Goal: Transaction & Acquisition: Purchase product/service

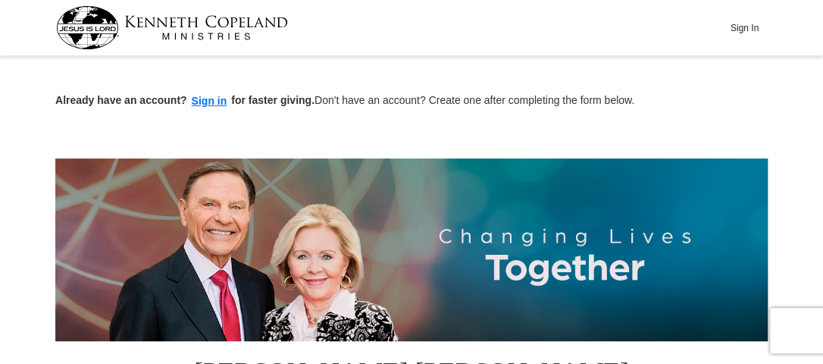
click at [740, 25] on button "Sign In" at bounding box center [743, 27] width 45 height 23
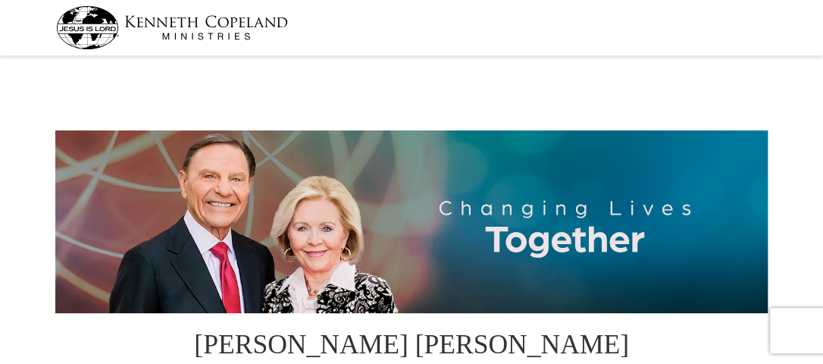
select select "TX"
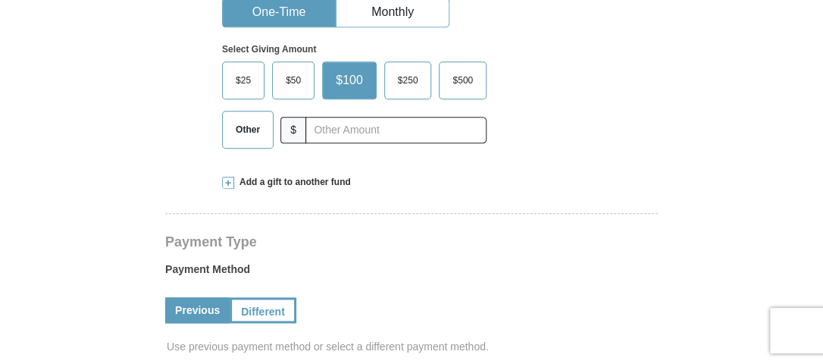
scroll to position [530, 0]
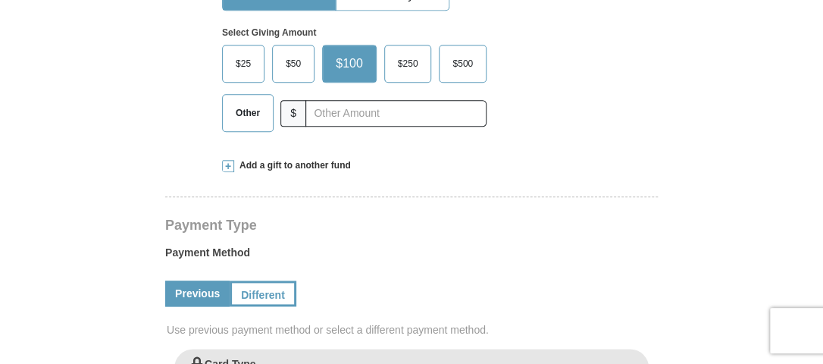
click at [297, 52] on span "$50" at bounding box center [293, 63] width 30 height 23
click at [0, 0] on input "$50" at bounding box center [0, 0] width 0 height 0
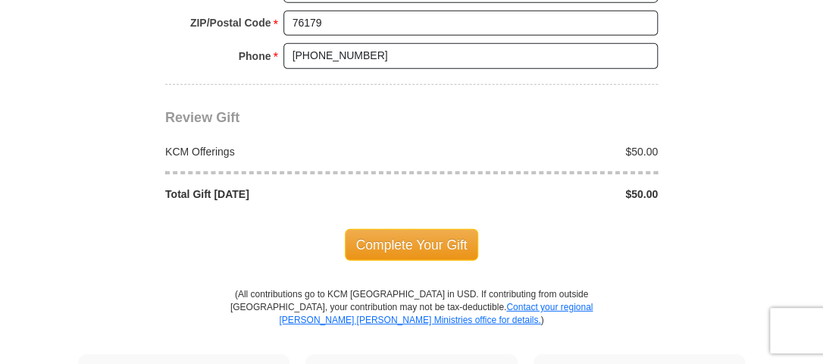
scroll to position [1364, 0]
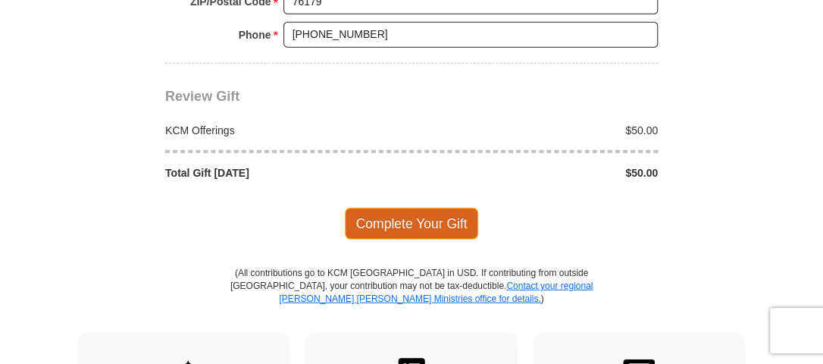
click at [433, 208] on span "Complete Your Gift" at bounding box center [412, 224] width 134 height 32
